Goal: Navigation & Orientation: Find specific page/section

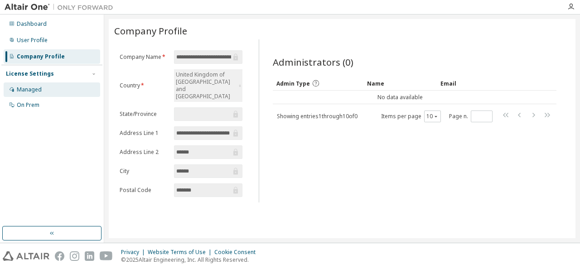
click at [39, 94] on div "Managed" at bounding box center [52, 89] width 97 height 15
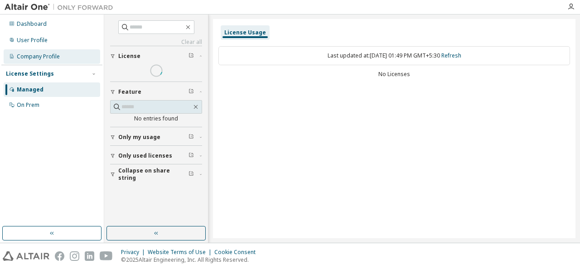
click at [32, 58] on div "Company Profile" at bounding box center [38, 56] width 43 height 7
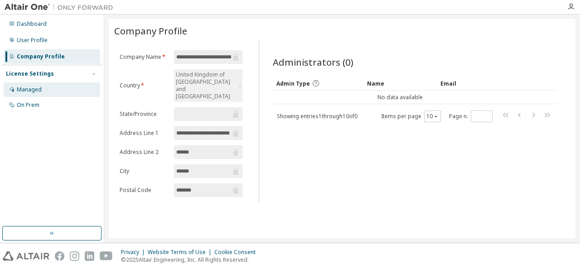
click at [26, 90] on div "Managed" at bounding box center [29, 89] width 25 height 7
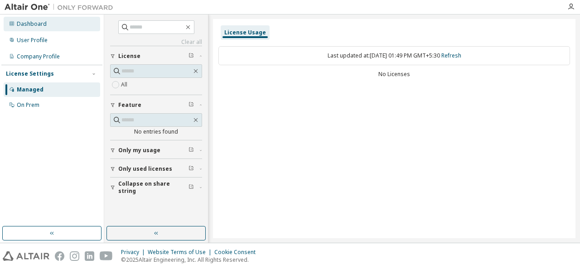
click at [60, 25] on div "Dashboard" at bounding box center [52, 24] width 97 height 15
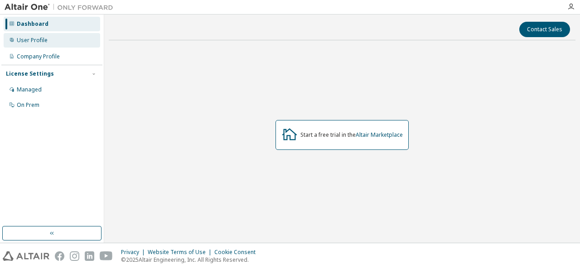
click at [60, 37] on div "User Profile" at bounding box center [52, 40] width 97 height 15
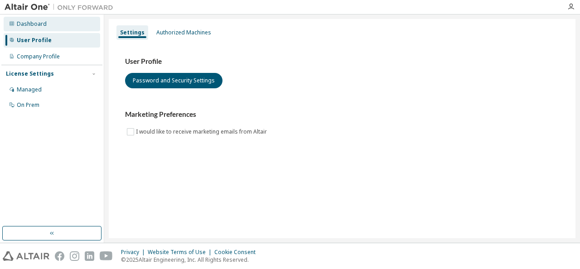
click at [57, 29] on div "Dashboard" at bounding box center [52, 24] width 97 height 15
